Goal: Check status: Check status

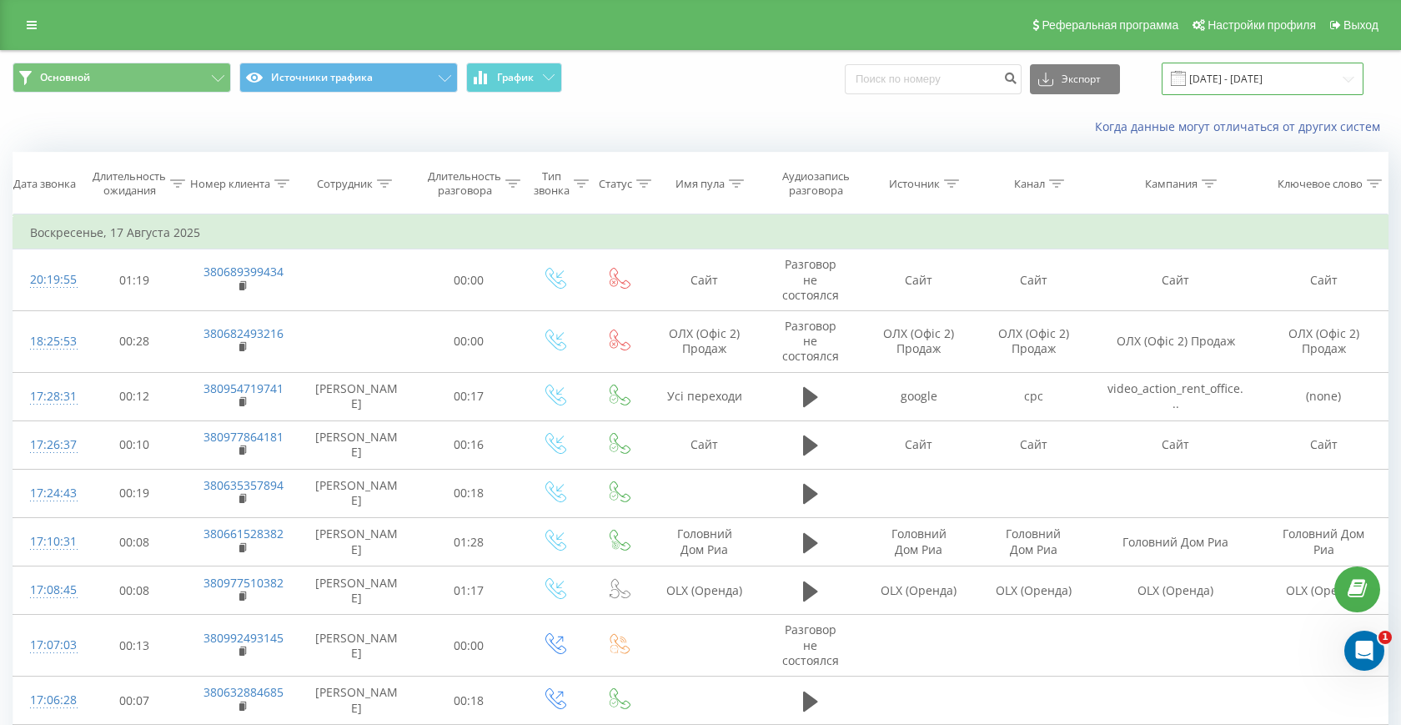
click at [1309, 86] on input "[DATE] - [DATE]" at bounding box center [1263, 79] width 202 height 33
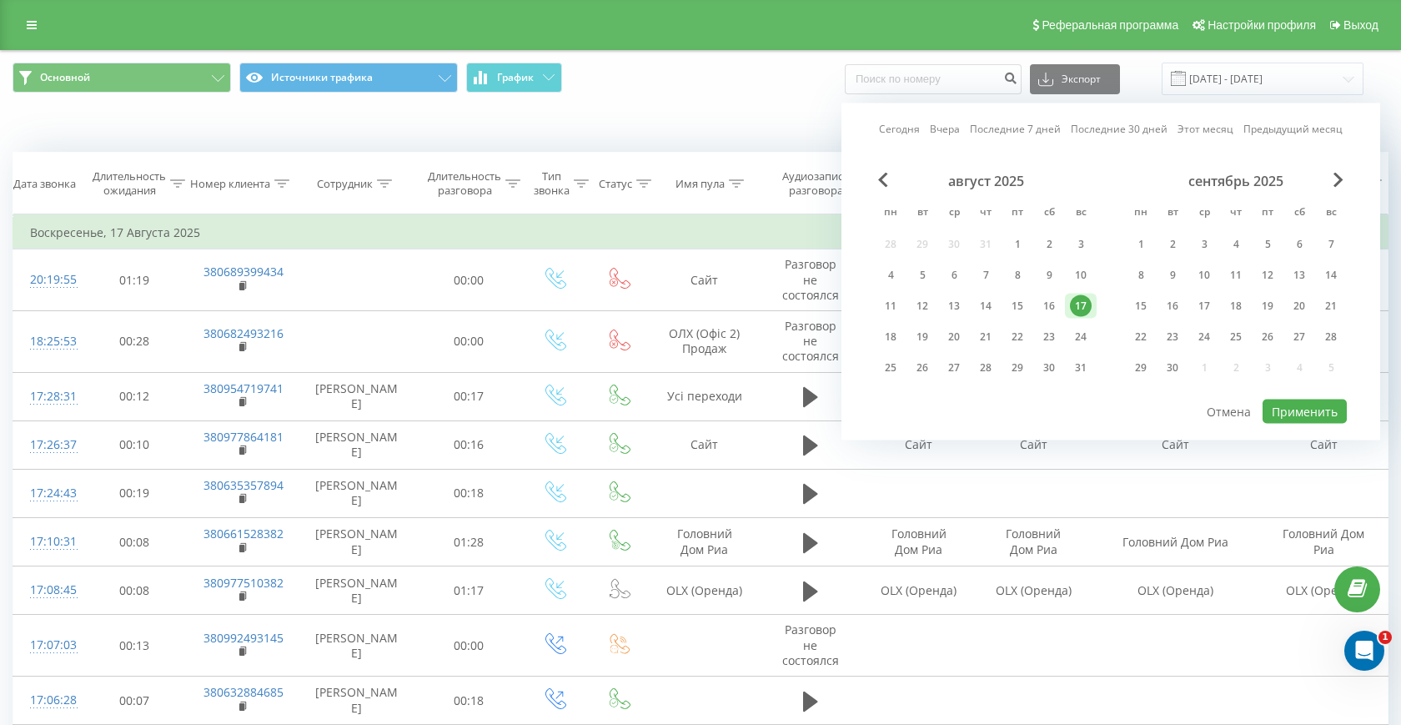
click at [914, 143] on div "Сегодня Вчера Последние 7 дней Последние 30 дней Этот месяц Предыдущий месяц ав…" at bounding box center [1110, 271] width 539 height 337
click at [907, 126] on link "Сегодня" at bounding box center [899, 129] width 41 height 16
click at [1276, 414] on button "Применить" at bounding box center [1305, 411] width 84 height 24
type input "[DATE] - [DATE]"
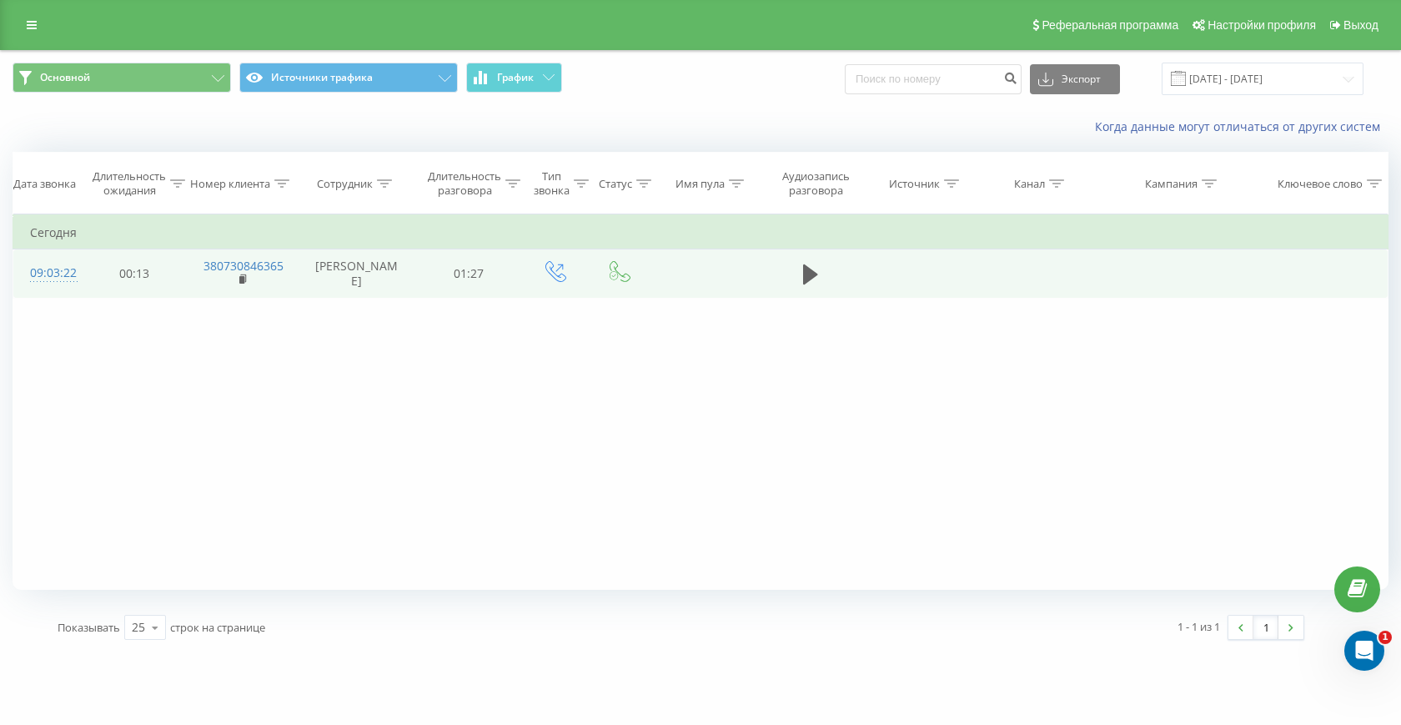
click at [796, 276] on td at bounding box center [811, 273] width 102 height 48
click at [808, 280] on icon at bounding box center [810, 274] width 15 height 20
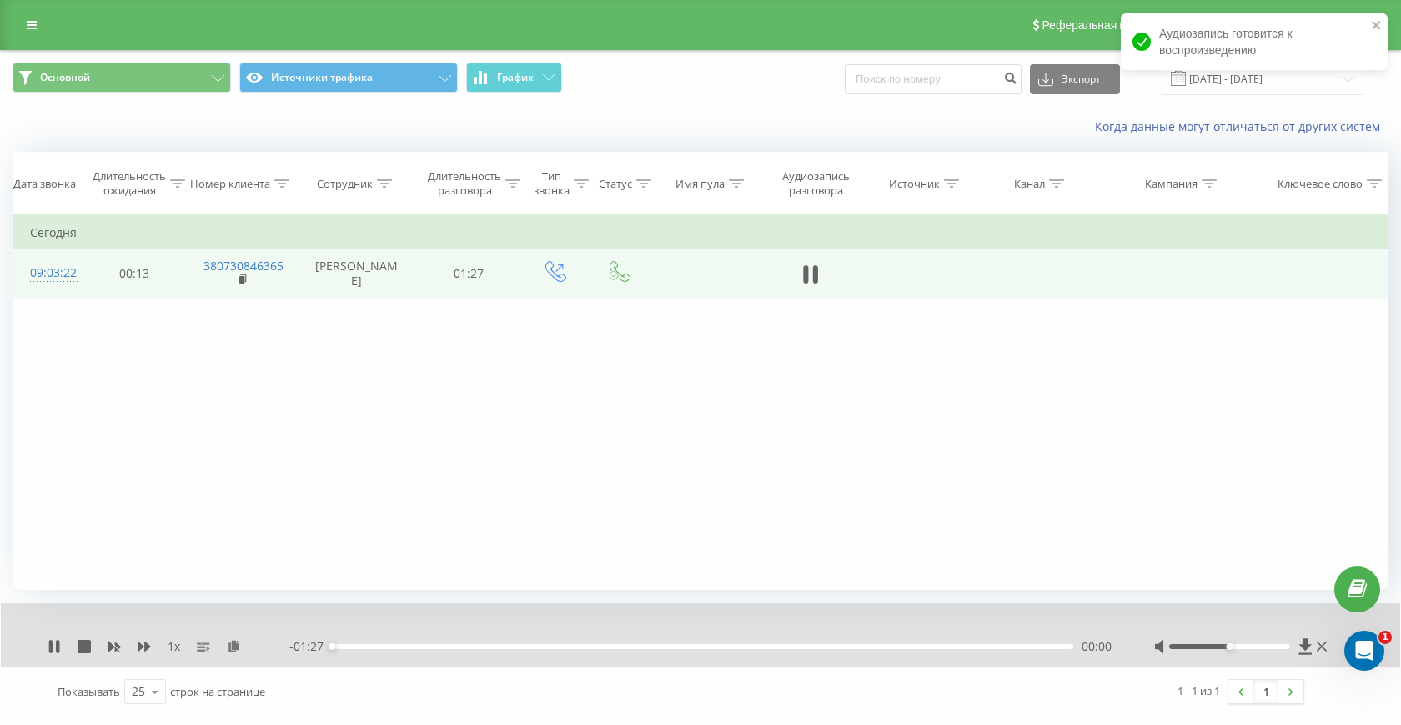
click at [175, 650] on span "1 x" at bounding box center [174, 646] width 13 height 17
click at [140, 648] on icon at bounding box center [144, 646] width 13 height 10
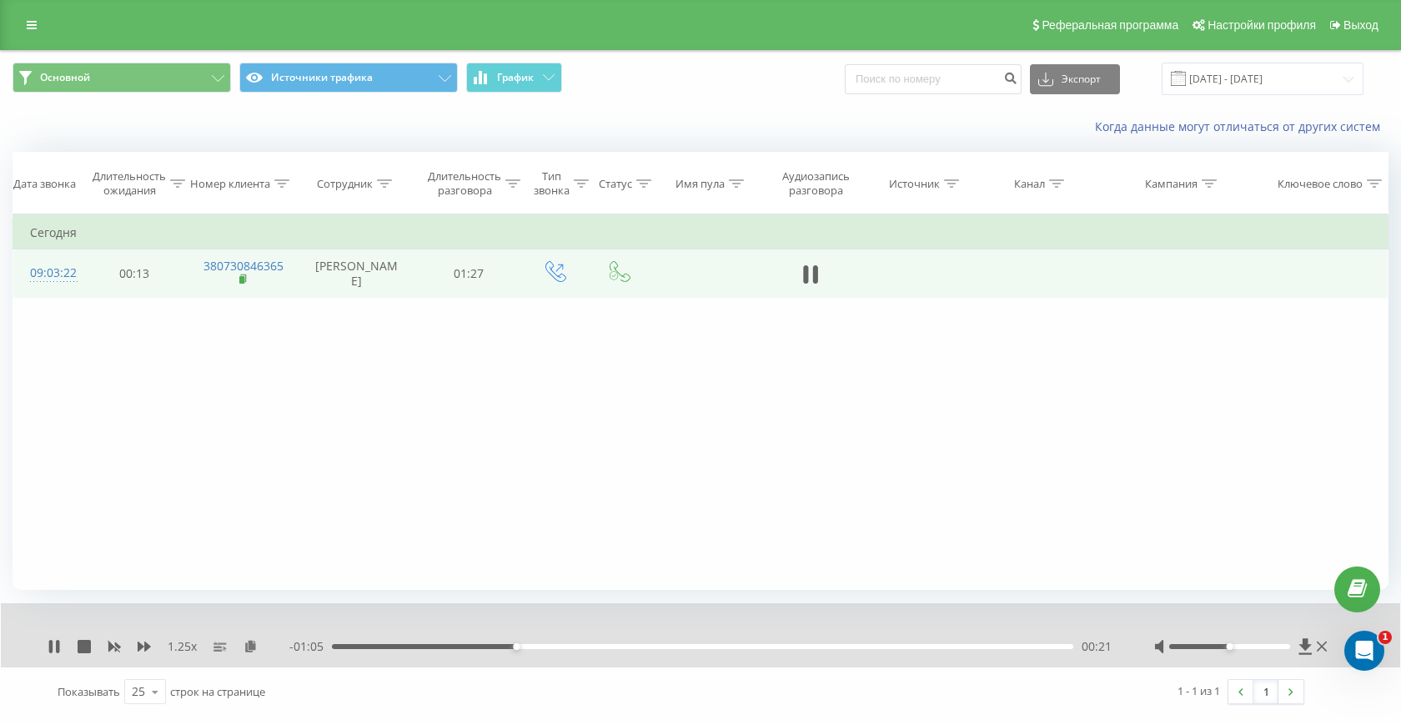
click at [241, 276] on rect at bounding box center [241, 280] width 5 height 8
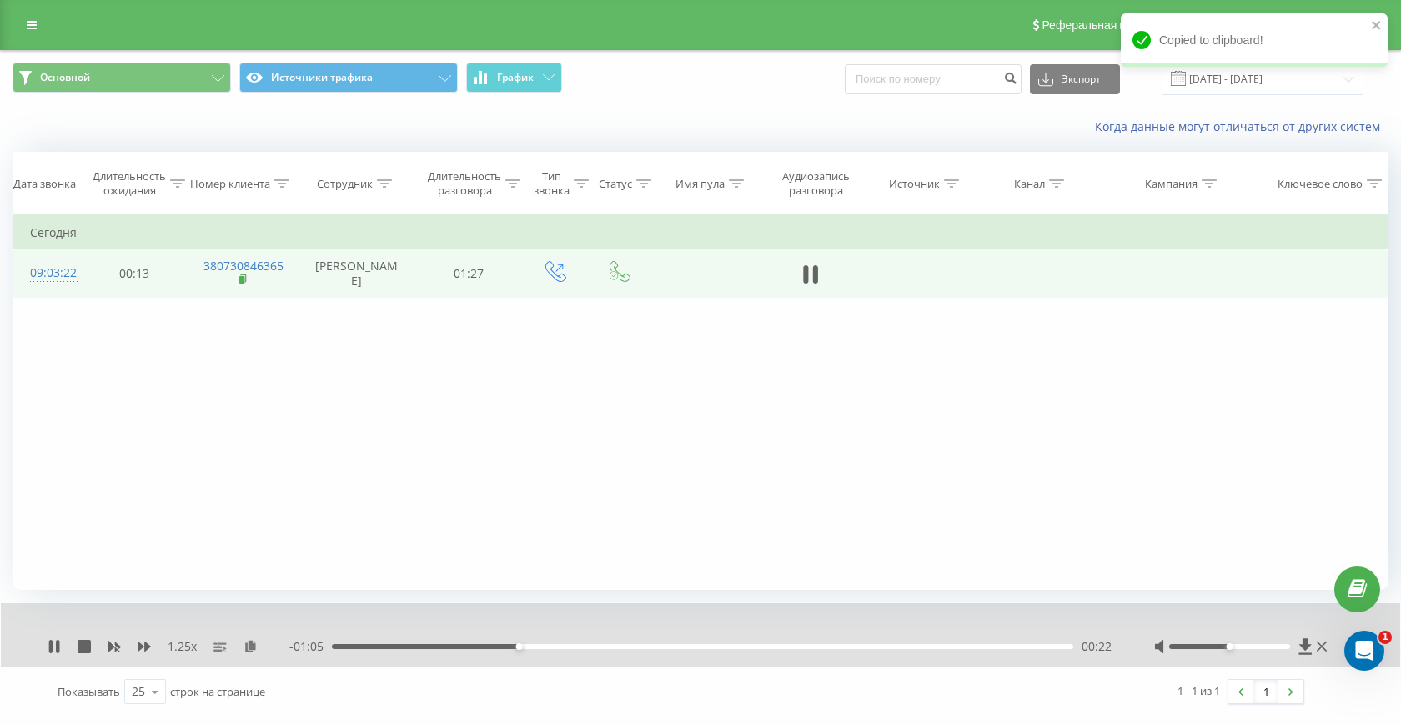
click at [241, 276] on rect at bounding box center [241, 280] width 5 height 8
